Goal: Navigation & Orientation: Find specific page/section

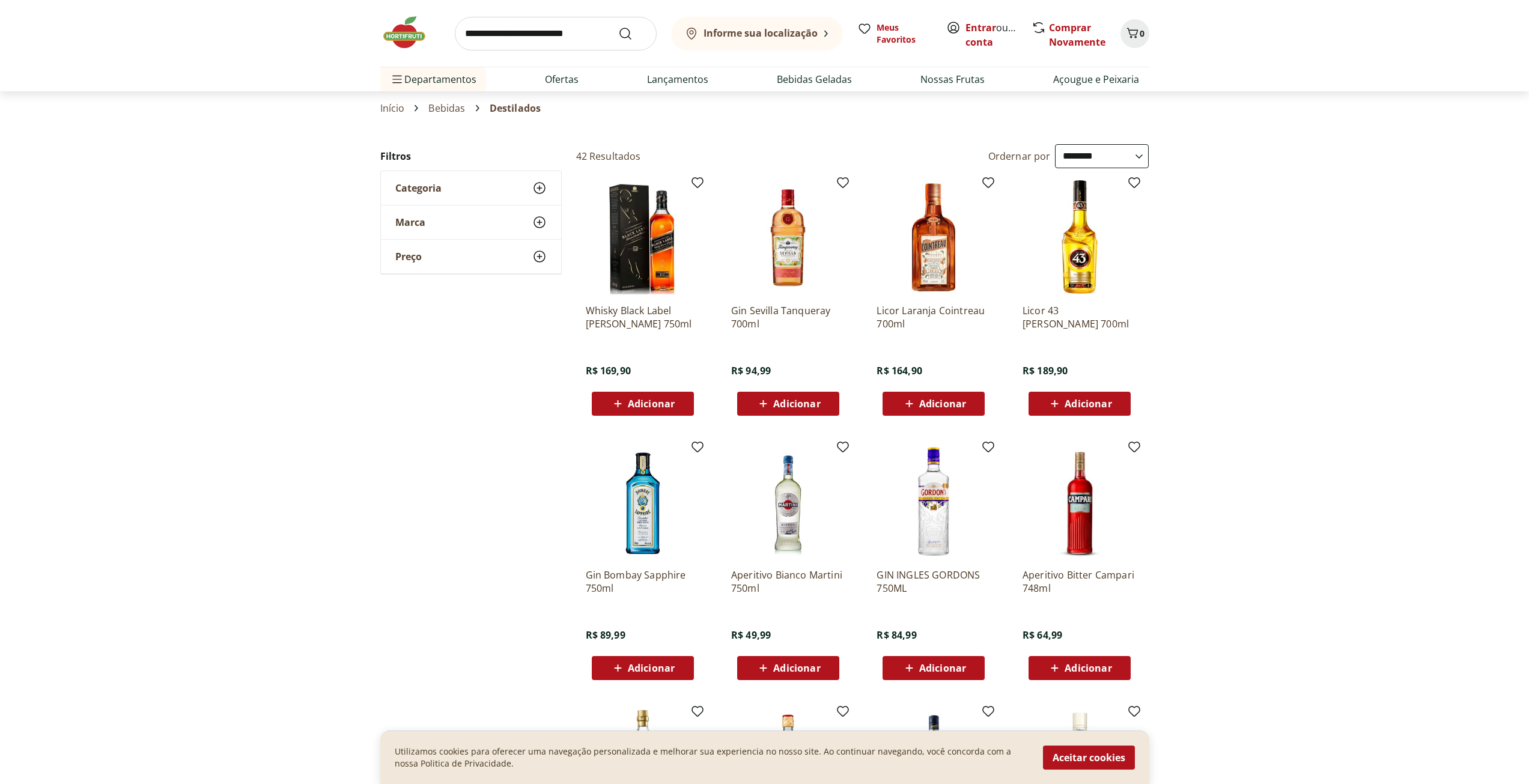
select select "**********"
click at [407, 40] on img at bounding box center [410, 32] width 60 height 36
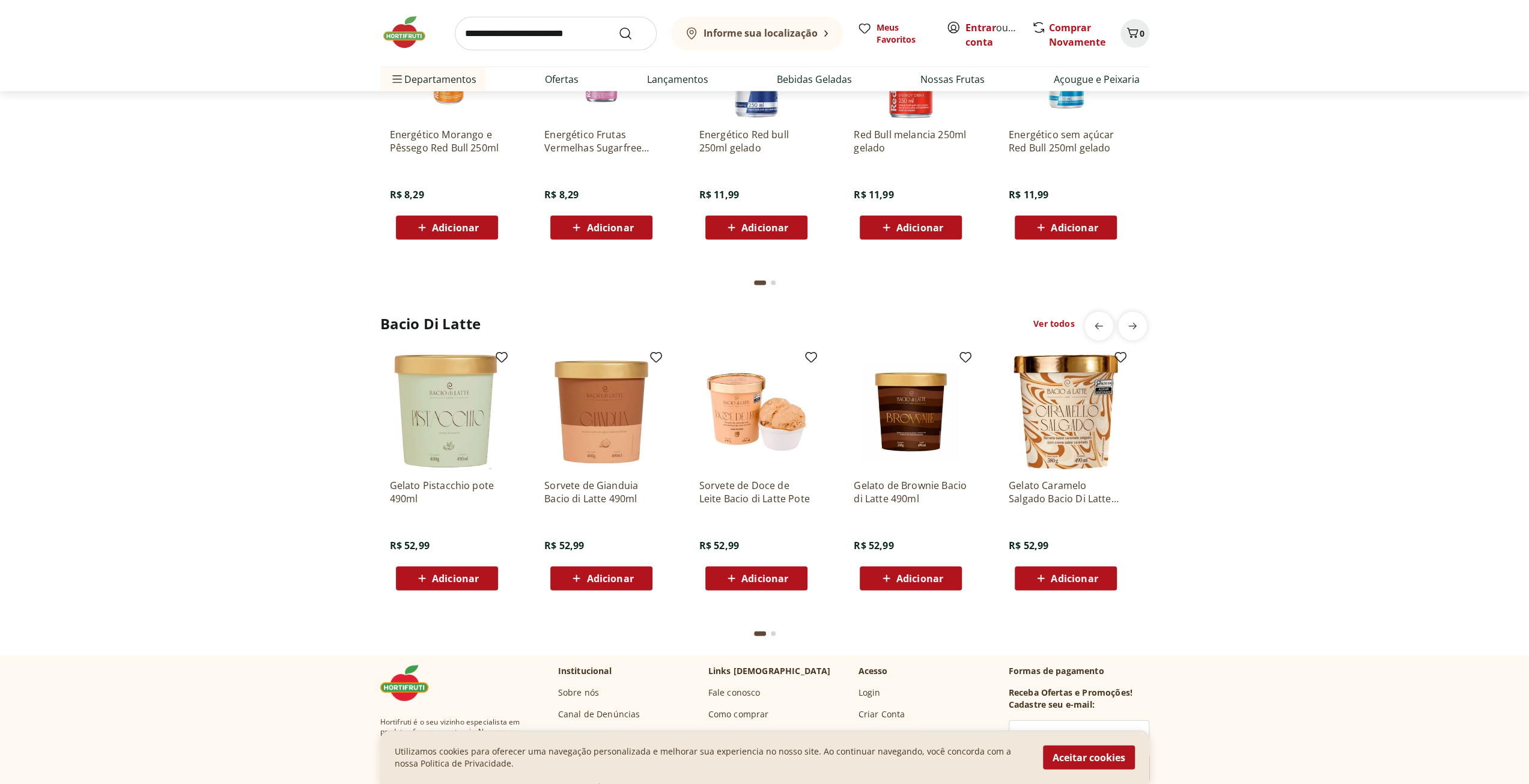
scroll to position [3004, 0]
